Goal: Task Accomplishment & Management: Manage account settings

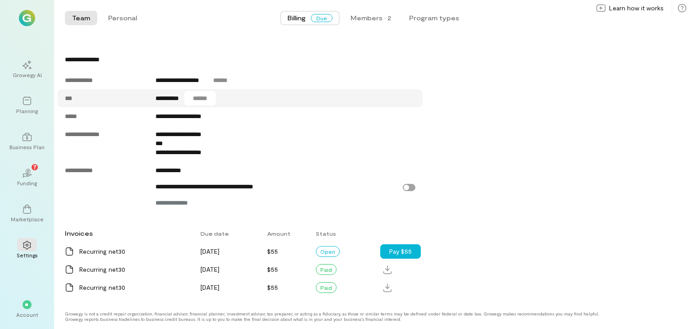
scroll to position [399, 0]
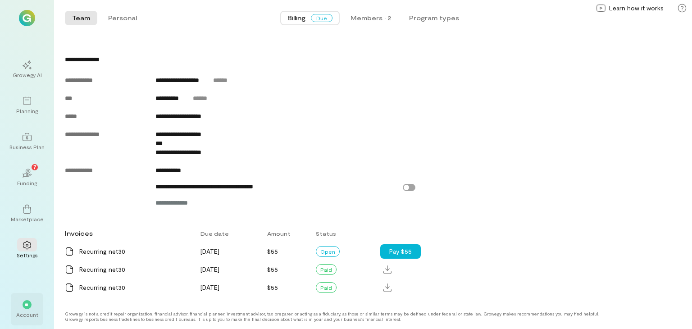
click at [27, 303] on span "**" at bounding box center [27, 304] width 5 height 5
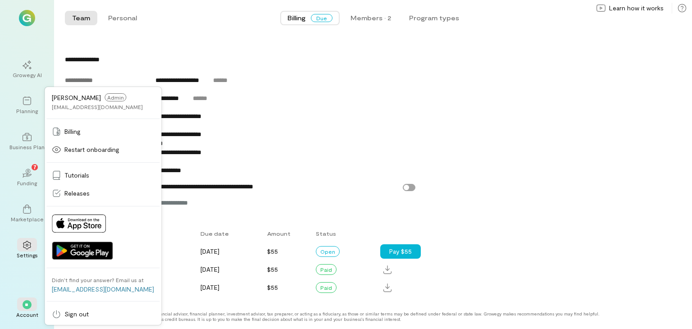
click at [366, 58] on div "**********" at bounding box center [342, 59] width 554 height 9
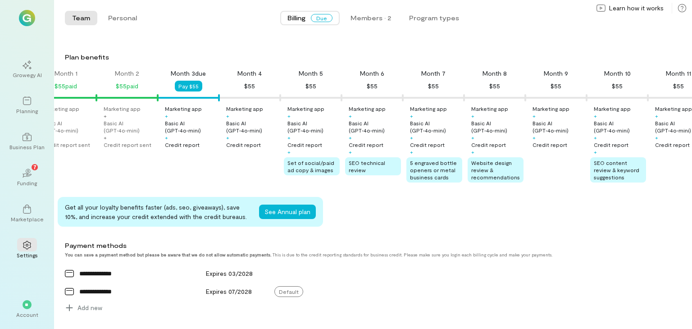
scroll to position [0, 0]
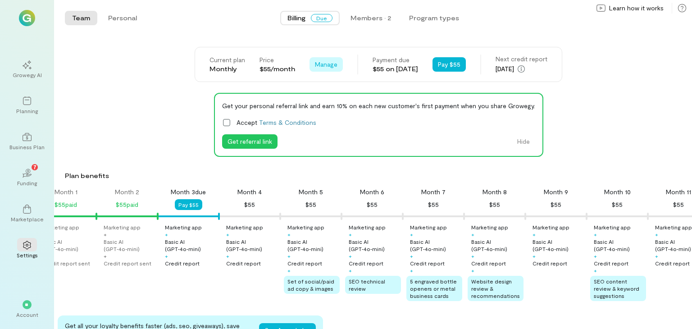
click at [315, 66] on span "Manage" at bounding box center [326, 64] width 23 height 9
click at [330, 103] on span "Cancel plan" at bounding box center [346, 101] width 33 height 9
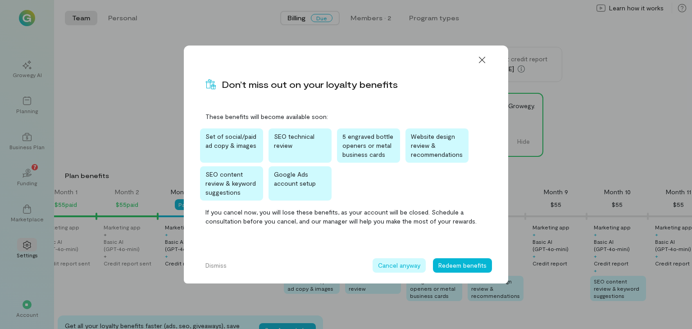
click at [421, 267] on button "Cancel anyway" at bounding box center [398, 265] width 53 height 14
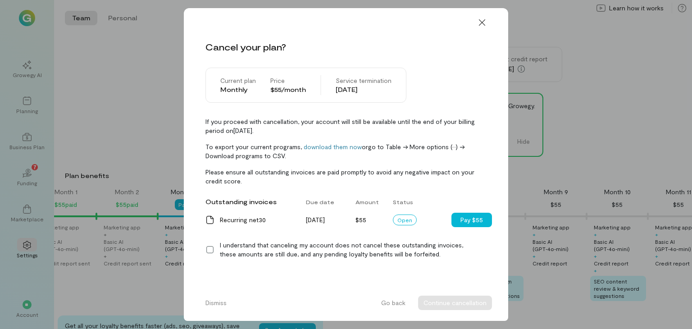
click at [209, 250] on icon at bounding box center [209, 249] width 9 height 9
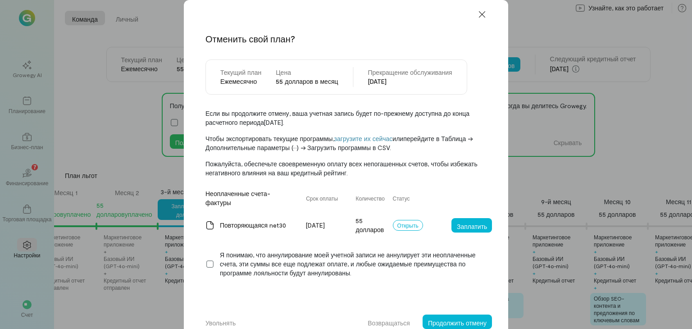
scroll to position [11, 0]
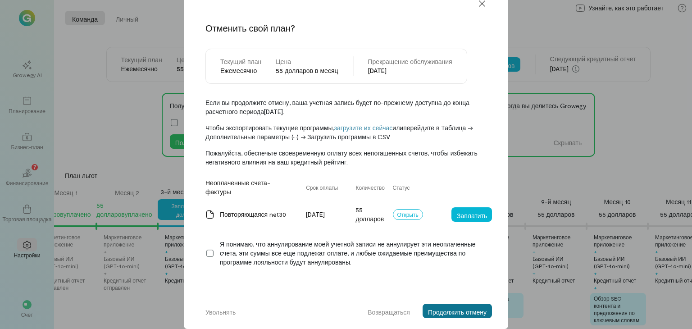
click at [440, 310] on font "Продолжить отмену" at bounding box center [457, 312] width 59 height 8
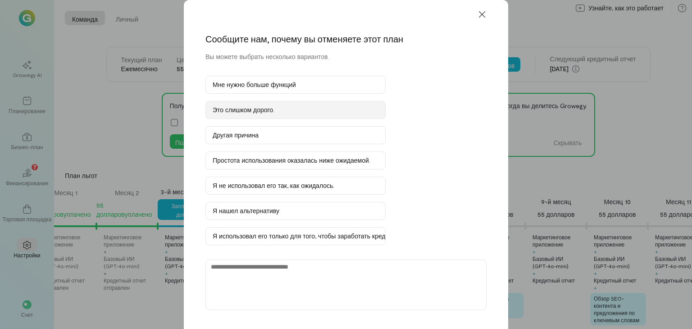
click at [310, 112] on div "Это слишком дорого." at bounding box center [296, 109] width 166 height 9
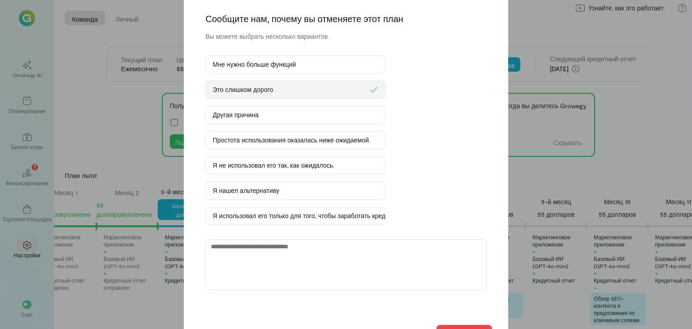
scroll to position [40, 0]
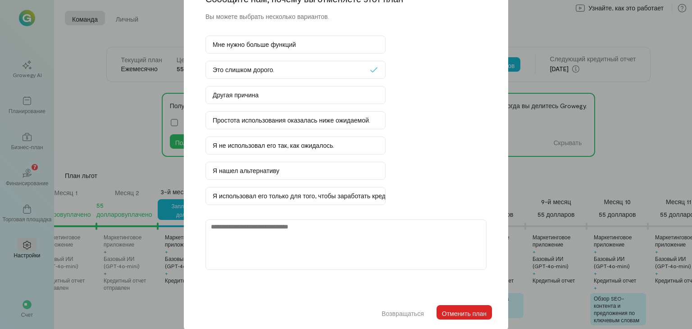
click at [454, 309] on font "Отменить план" at bounding box center [464, 313] width 45 height 8
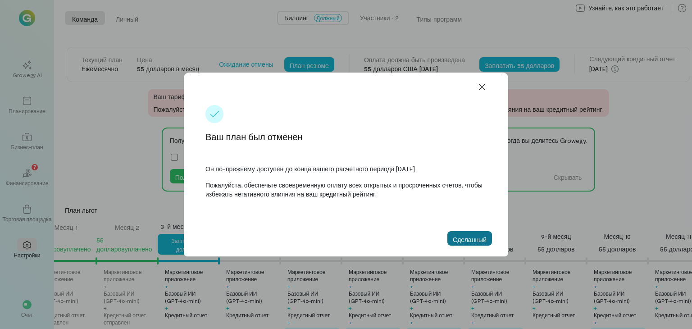
click at [472, 239] on font "Сделанный" at bounding box center [470, 239] width 34 height 8
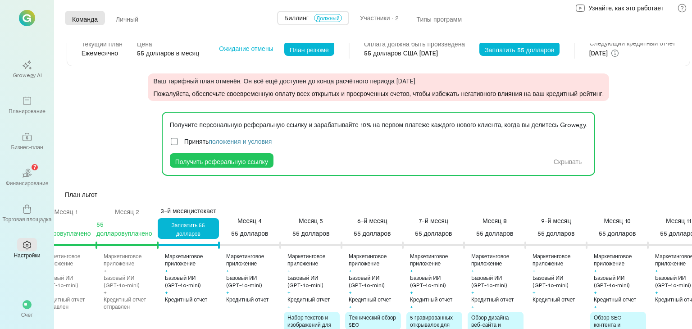
scroll to position [0, 0]
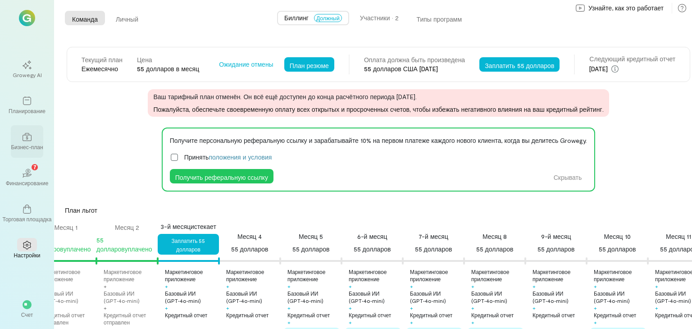
click at [14, 145] on font "Бизнес-план" at bounding box center [27, 147] width 32 height 6
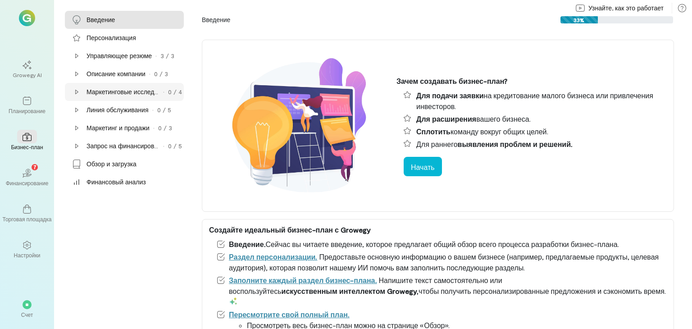
click at [122, 89] on font "Маркетинговые исследования" at bounding box center [130, 92] width 88 height 8
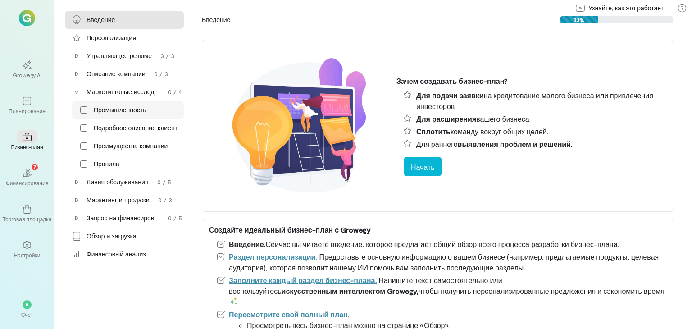
click at [139, 112] on font "Промышленность" at bounding box center [120, 110] width 52 height 8
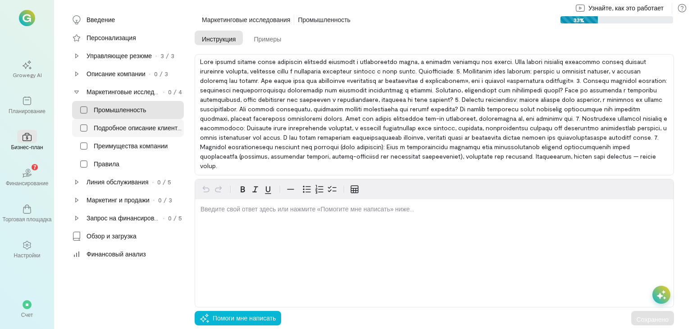
click at [136, 131] on font "Подробное описание клиентов" at bounding box center [139, 128] width 91 height 8
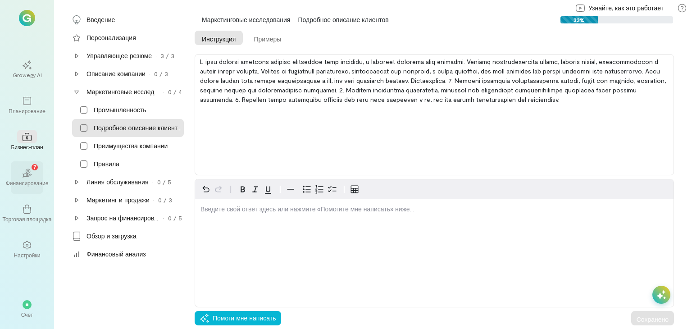
click at [27, 172] on icon "02" at bounding box center [27, 172] width 9 height 9
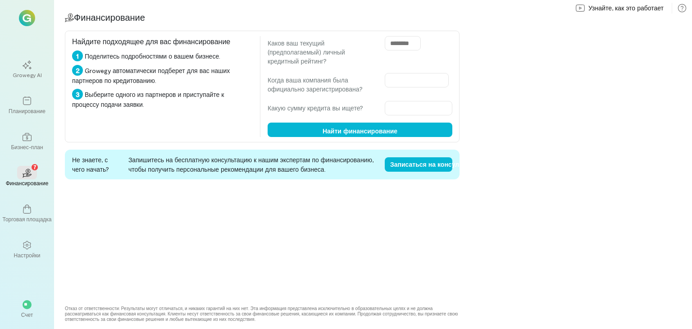
drag, startPoint x: 404, startPoint y: 43, endPoint x: 376, endPoint y: 46, distance: 29.0
click at [376, 46] on div "Каков ваш текущий (предполагаемый) личный кредитный рейтинг?" at bounding box center [359, 51] width 185 height 30
